Goal: Transaction & Acquisition: Subscribe to service/newsletter

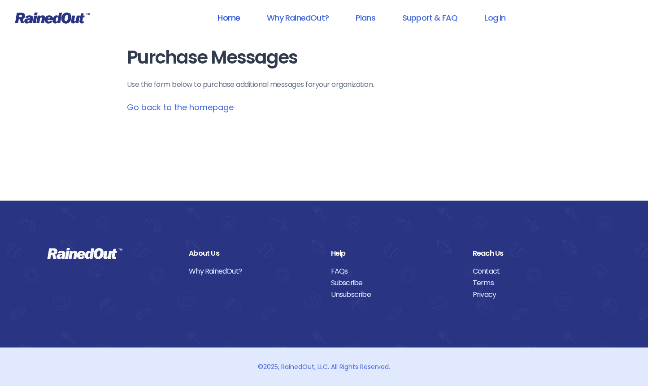
click at [235, 17] on link "Home" at bounding box center [229, 18] width 46 height 20
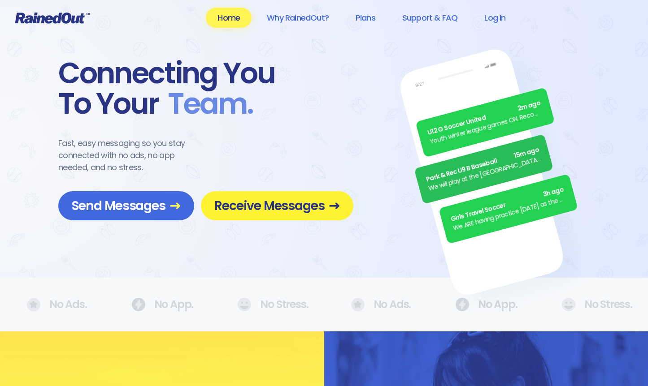
click at [276, 209] on span "Receive Messages" at bounding box center [277, 206] width 126 height 16
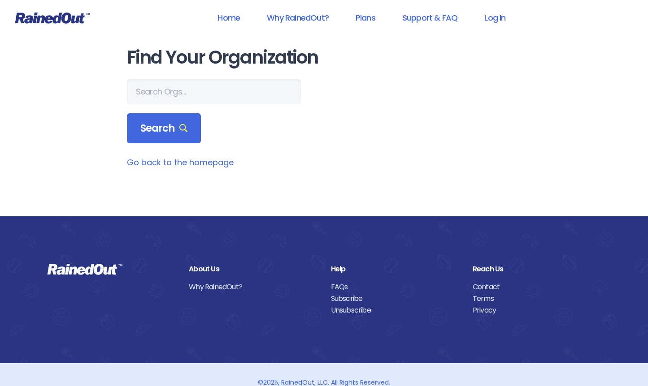
scroll to position [1, 0]
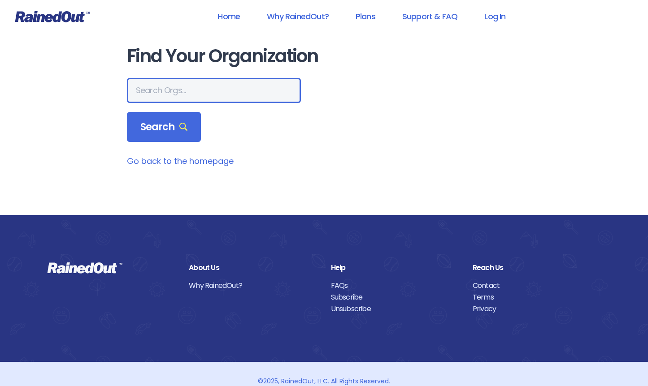
click at [186, 87] on input "text" at bounding box center [214, 90] width 174 height 25
type input "29464"
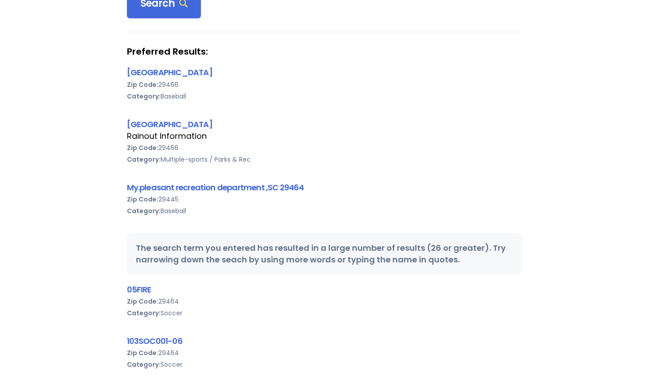
scroll to position [136, 0]
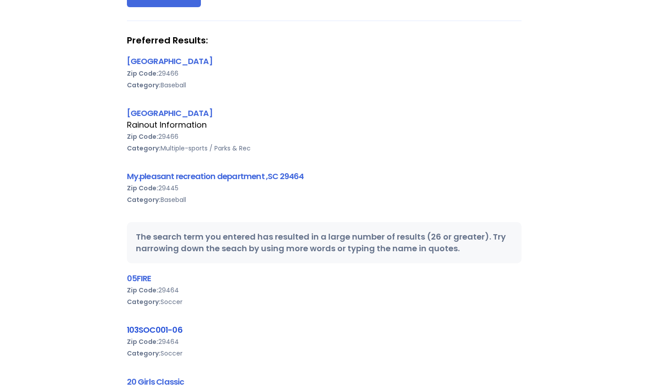
click at [157, 329] on link "103SOC001-06" at bounding box center [155, 330] width 56 height 11
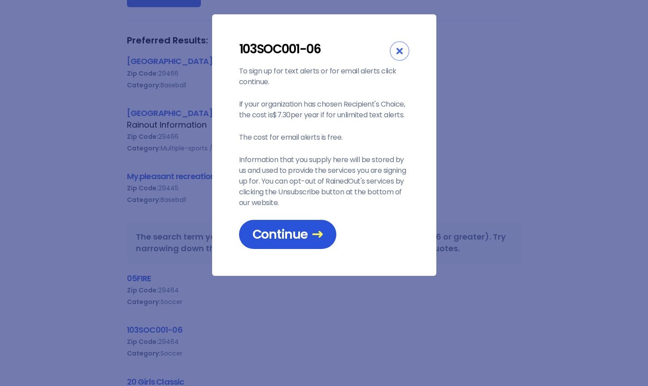
click at [289, 234] on span "Continue" at bounding box center [287, 235] width 70 height 16
